Goal: Task Accomplishment & Management: Manage account settings

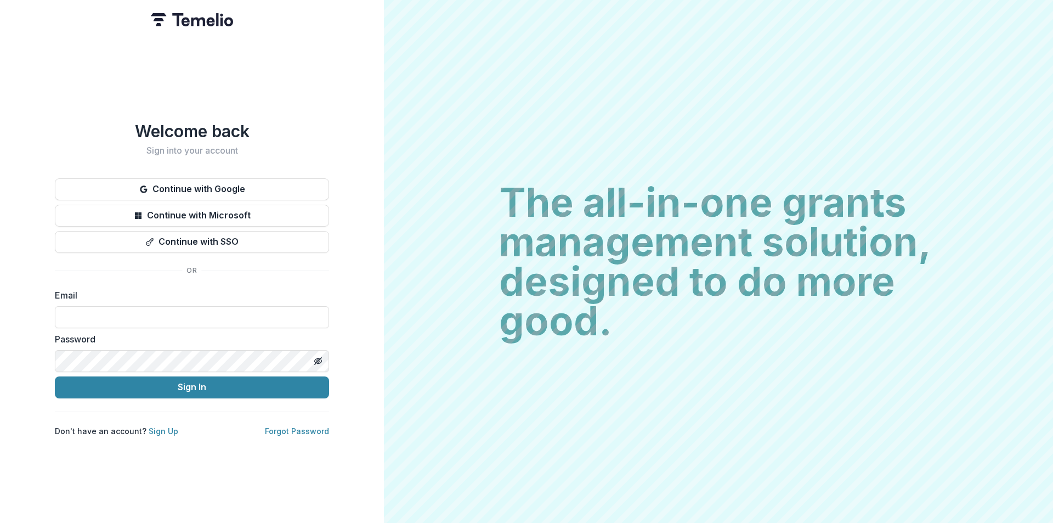
click at [269, 188] on button "Continue with Google" at bounding box center [192, 189] width 274 height 22
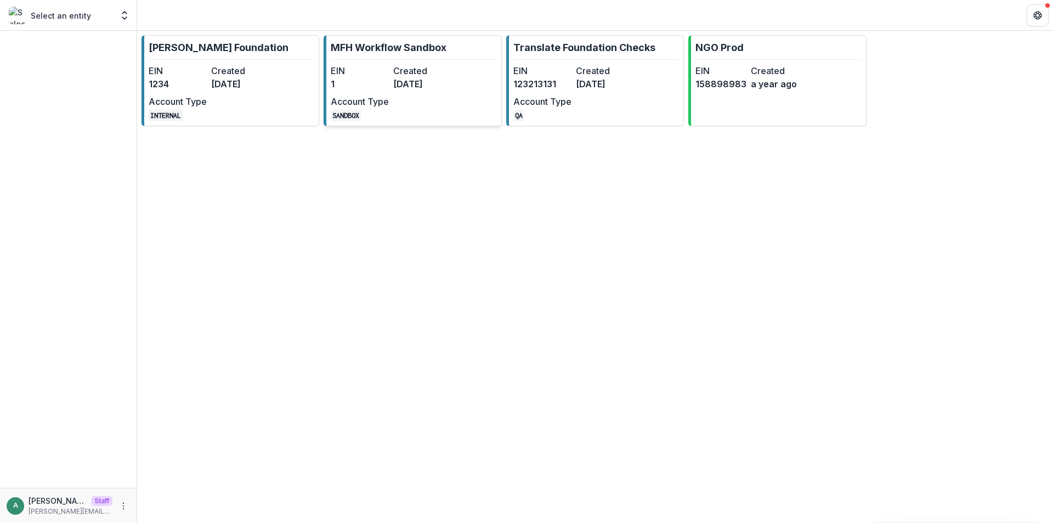
click at [434, 67] on dt "Created" at bounding box center [422, 70] width 58 height 13
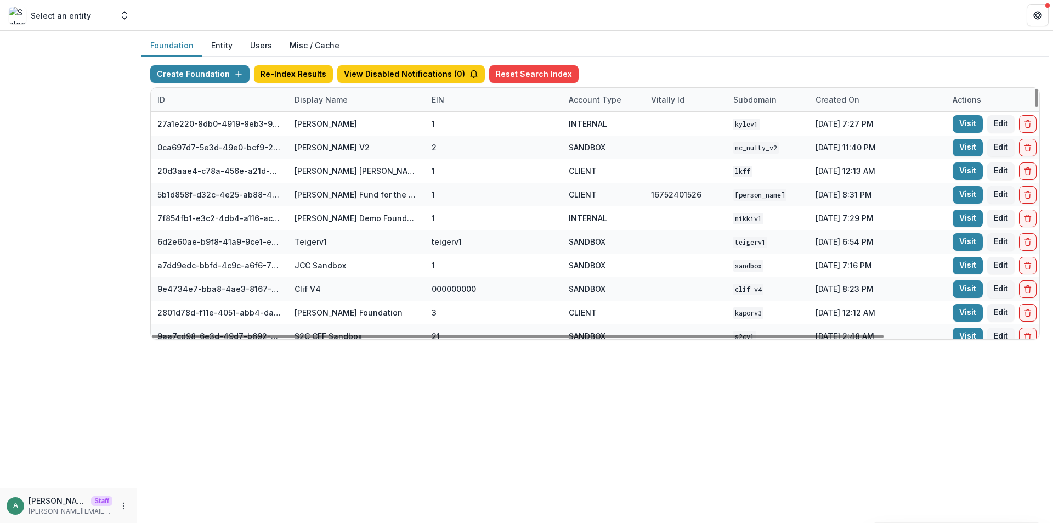
click at [337, 105] on div "Display Name" at bounding box center [321, 100] width 66 height 12
click at [345, 122] on input at bounding box center [356, 125] width 132 height 18
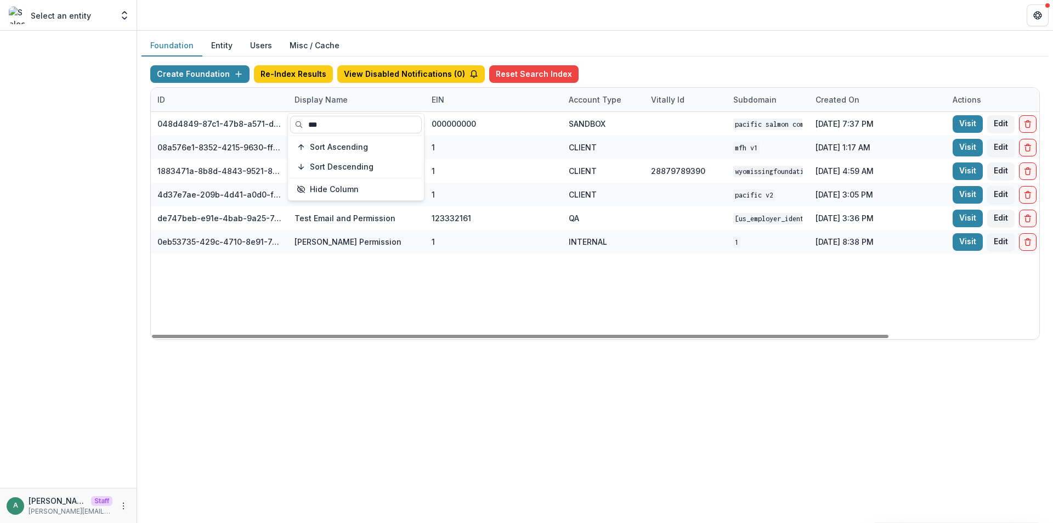
type input "***"
click at [497, 324] on div "048d4849-87c1-47b8-a571-d36adc5d9bb4 Pacific Salmon Commission DEMO 000000000 S…" at bounding box center [685, 225] width 1069 height 227
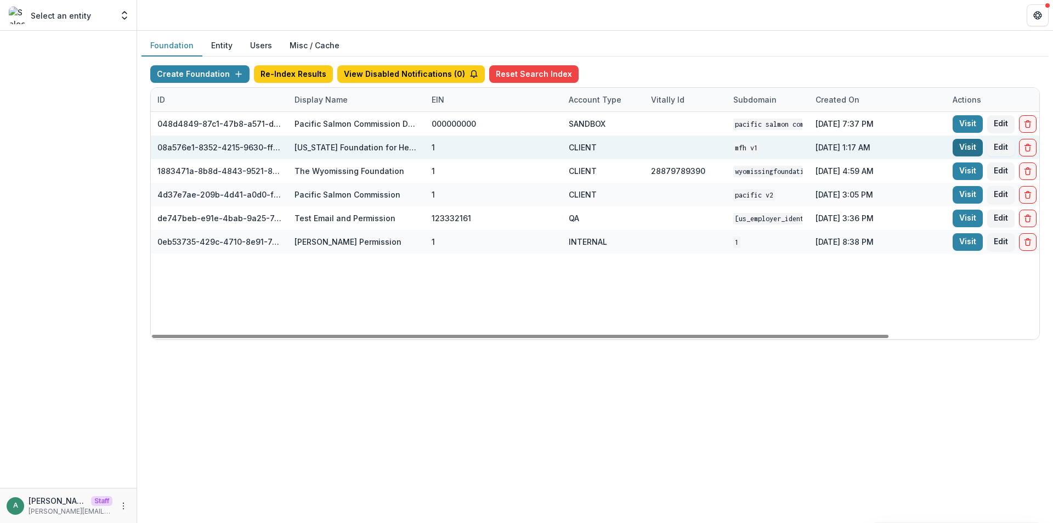
click at [967, 148] on link "Visit" at bounding box center [967, 148] width 30 height 18
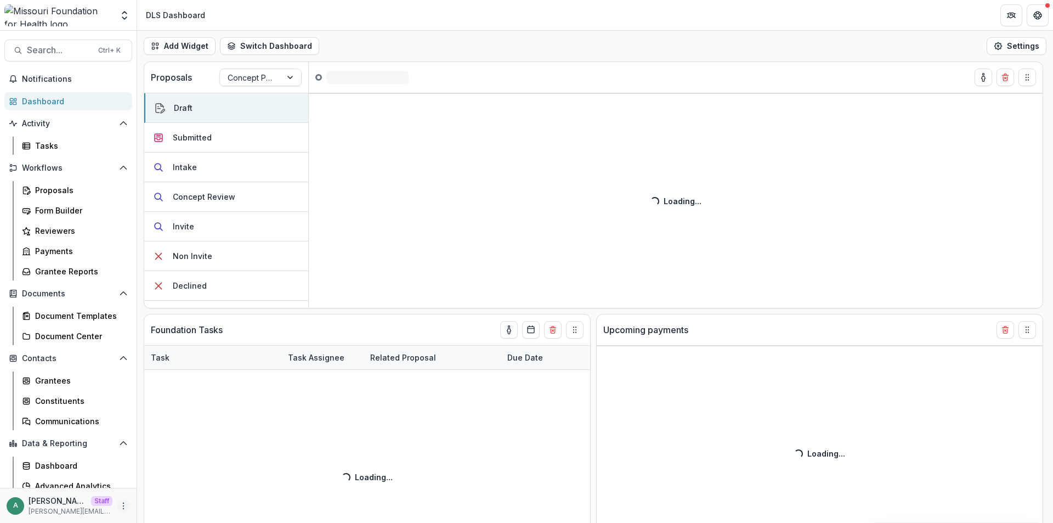
click at [121, 504] on icon "More" at bounding box center [123, 505] width 9 height 9
click at [166, 480] on link "User Settings" at bounding box center [192, 482] width 117 height 18
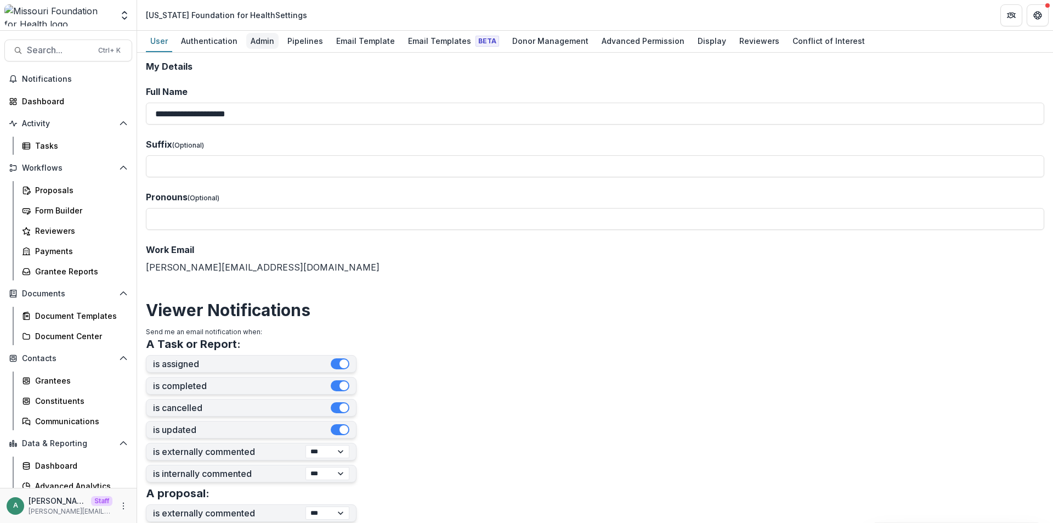
click at [266, 44] on div "Admin" at bounding box center [262, 41] width 32 height 16
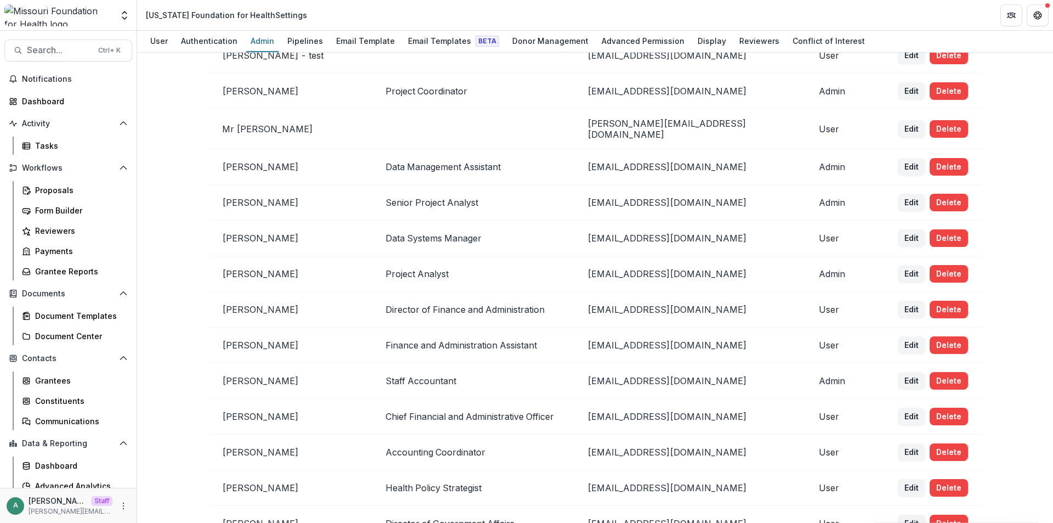
scroll to position [219, 0]
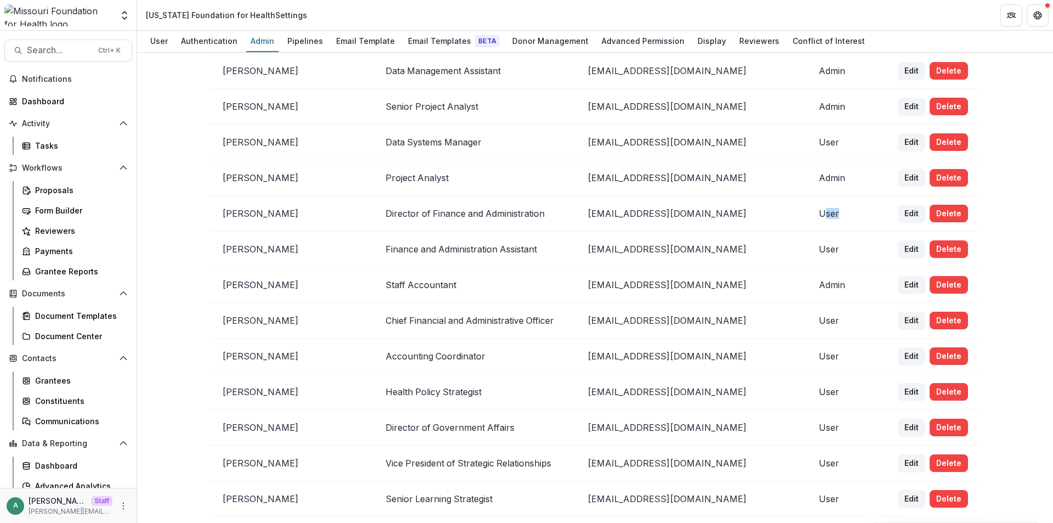
drag, startPoint x: 821, startPoint y: 205, endPoint x: 802, endPoint y: 207, distance: 19.3
click at [805, 207] on td "User" at bounding box center [844, 214] width 79 height 36
drag, startPoint x: 819, startPoint y: 239, endPoint x: 811, endPoint y: 241, distance: 7.3
click at [811, 241] on td "User" at bounding box center [844, 249] width 79 height 36
click at [805, 267] on td "Admin" at bounding box center [844, 285] width 79 height 36
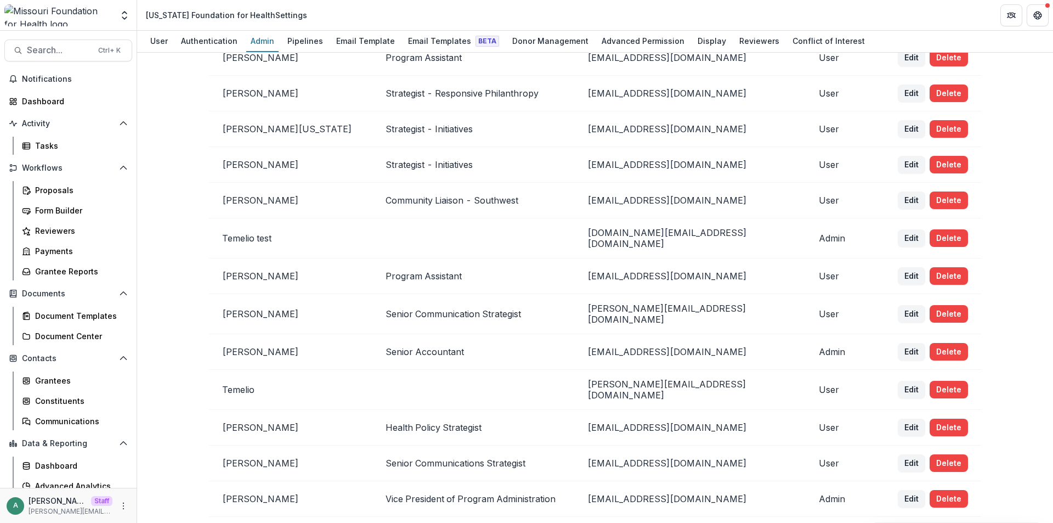
scroll to position [1426, 0]
